Goal: Task Accomplishment & Management: Use online tool/utility

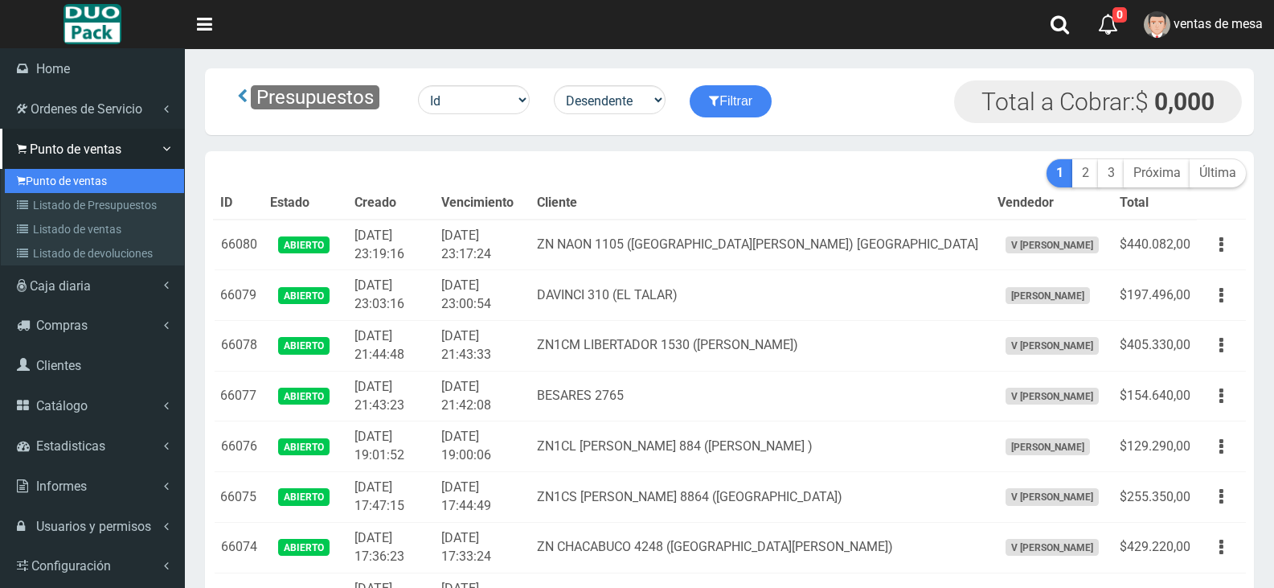
click at [80, 174] on link "Punto de ventas" at bounding box center [94, 181] width 179 height 24
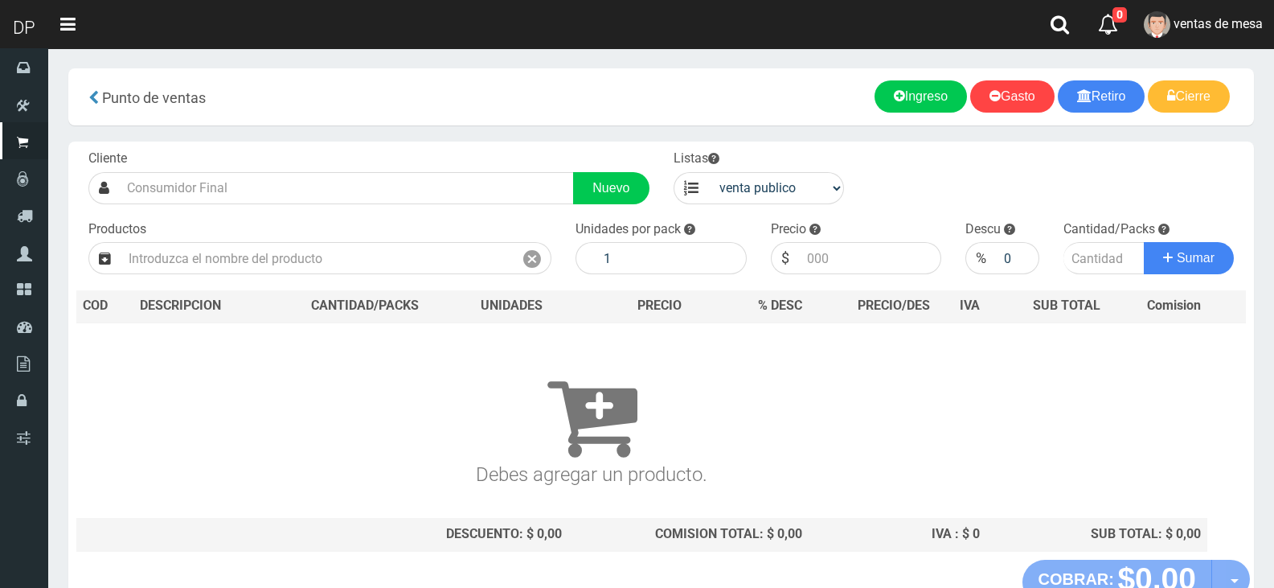
click at [283, 277] on div "Cliente Nuevo Listas venta publico Sup chinos reventas Productos" at bounding box center [661, 351] width 1186 height 418
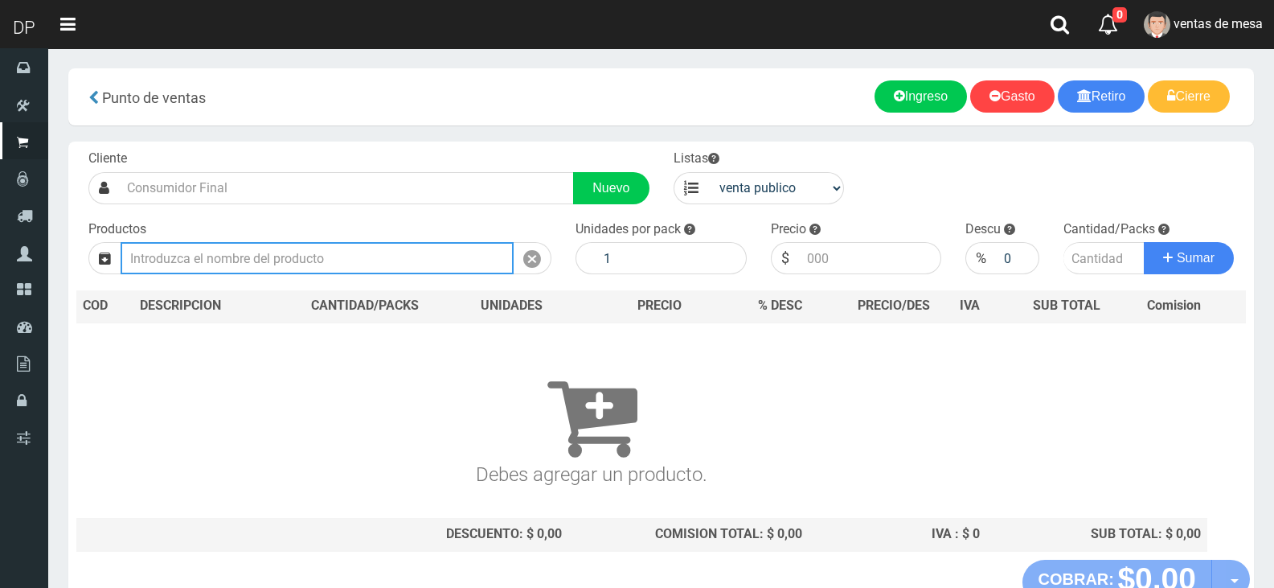
click at [290, 265] on input "text" at bounding box center [317, 258] width 393 height 32
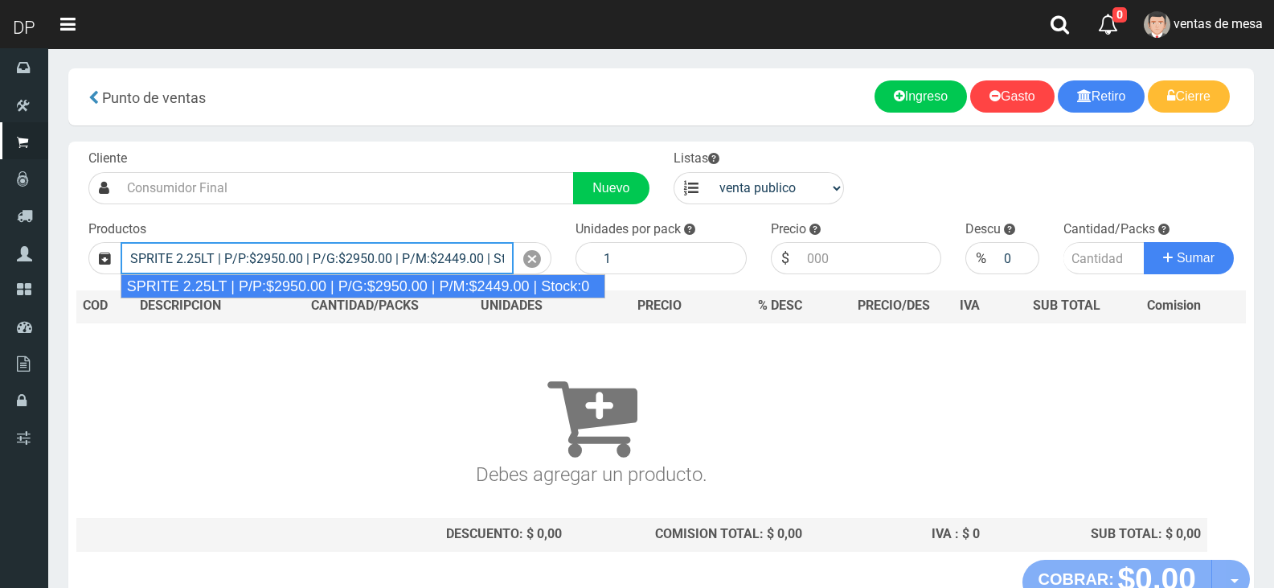
type input "SPRITE 2.25LT | P/P:$2950.00 | P/G:$2950.00 | P/M:$2449.00 | Stock:0"
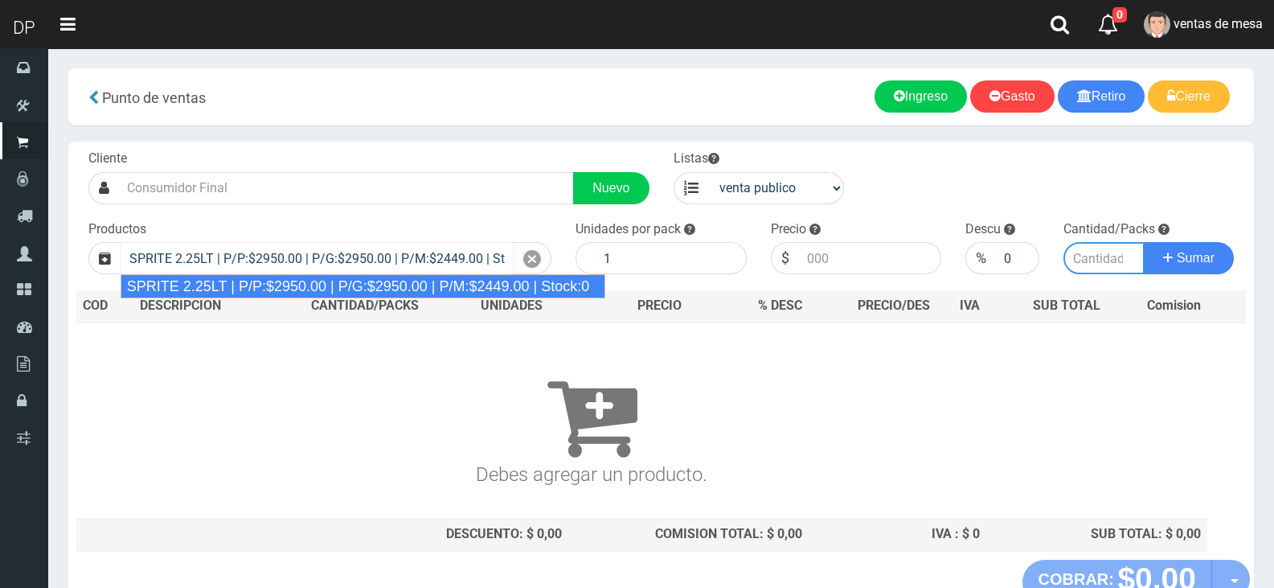
type input "8"
type input "2950.00"
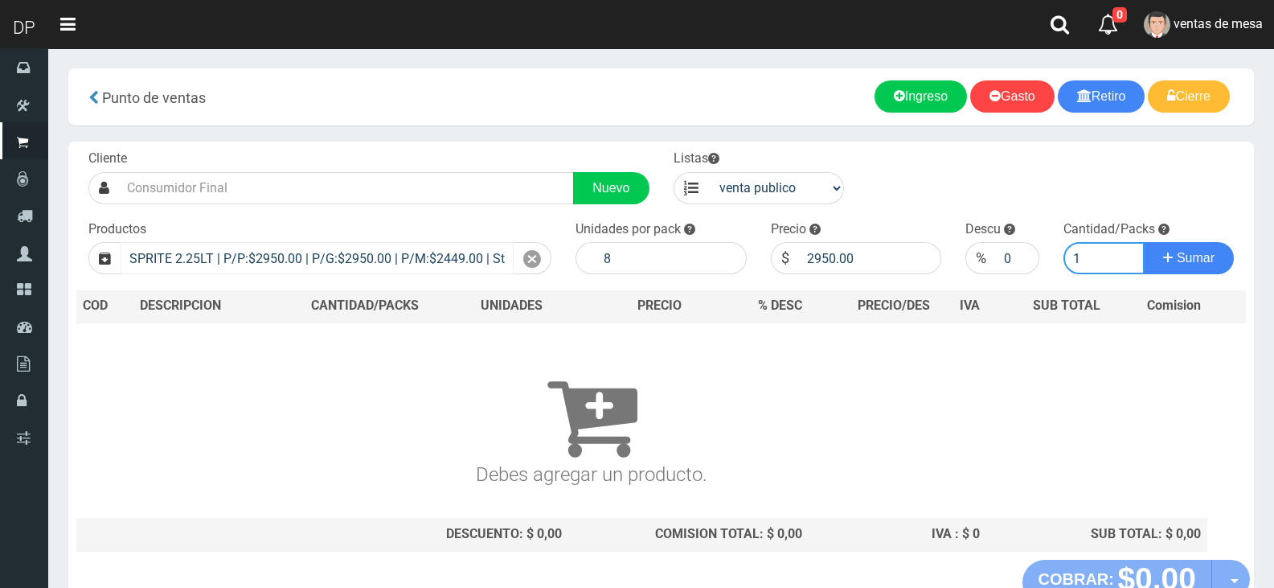
type input "1"
click at [1144, 242] on button "Sumar" at bounding box center [1189, 258] width 90 height 32
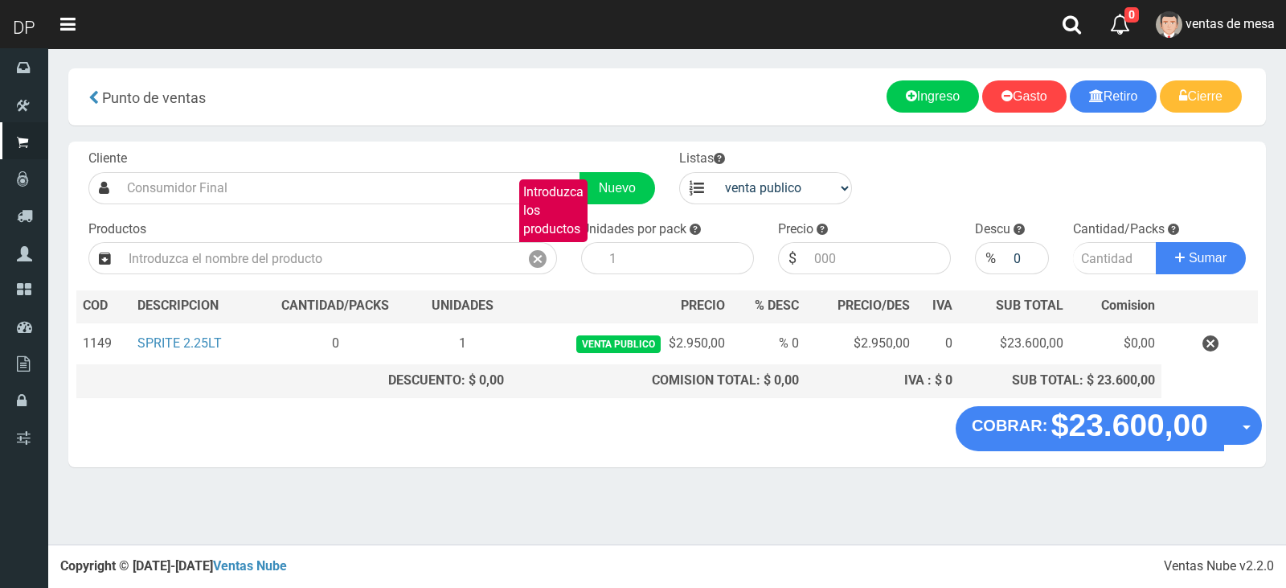
drag, startPoint x: 1205, startPoint y: 337, endPoint x: 1160, endPoint y: 368, distance: 54.9
click at [1206, 337] on icon "button" at bounding box center [1211, 344] width 16 height 28
